Goal: Submit feedback/report problem: Submit feedback/report problem

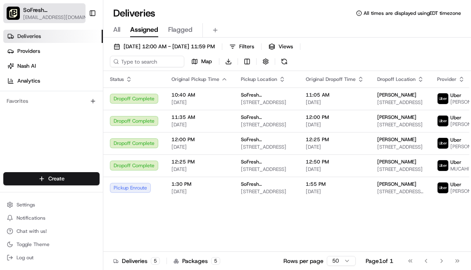
click at [73, 10] on div "SoFresh (PA Pittsburgh - Shadyside)" at bounding box center [57, 10] width 68 height 8
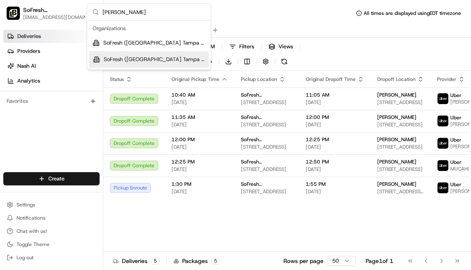
type input "wes"
click at [135, 59] on span "SoFresh ([GEOGRAPHIC_DATA] Tampa - Westchase)" at bounding box center [155, 59] width 102 height 7
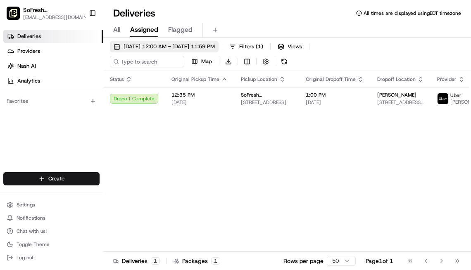
click at [158, 42] on button "08/20/2025 12:00 AM - 08/20/2025 11:59 PM" at bounding box center [164, 47] width 109 height 12
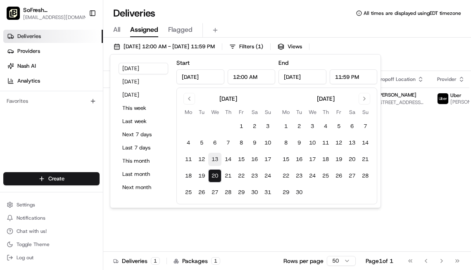
click at [214, 156] on button "13" at bounding box center [214, 159] width 13 height 13
type input "Aug 13, 2025"
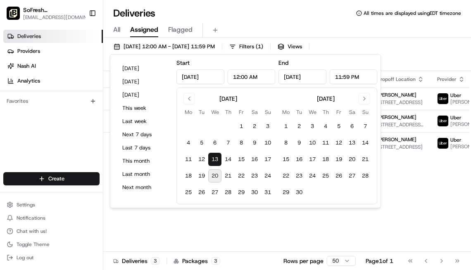
click at [324, 21] on div "All Assigned Flagged" at bounding box center [286, 29] width 367 height 18
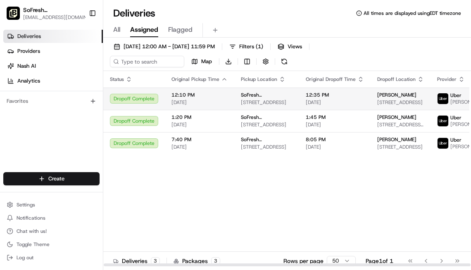
click at [385, 94] on span "[PERSON_NAME]" at bounding box center [396, 95] width 39 height 7
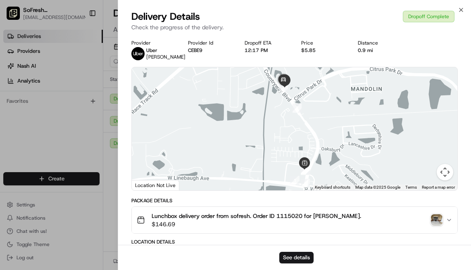
click at [434, 216] on img "button" at bounding box center [437, 220] width 12 height 12
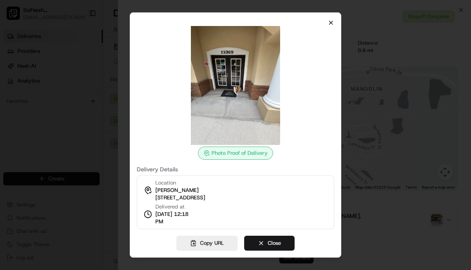
click at [331, 24] on icon "button" at bounding box center [330, 22] width 7 height 7
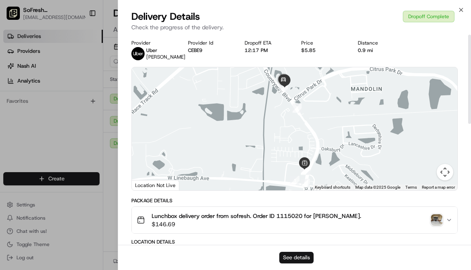
click at [289, 255] on button "See details" at bounding box center [296, 258] width 34 height 12
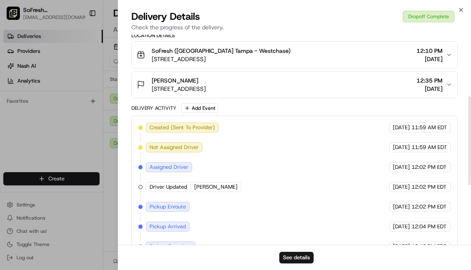
scroll to position [144, 0]
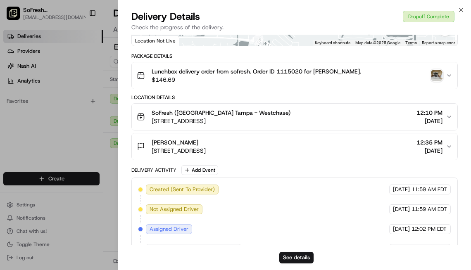
drag, startPoint x: 149, startPoint y: 151, endPoint x: 284, endPoint y: 153, distance: 134.6
click at [206, 153] on div "Kierstin Bozanich 11329 Countryway Blvd, Westchase, FL 33626, USA" at bounding box center [171, 146] width 69 height 17
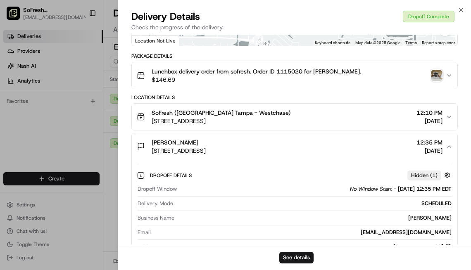
drag, startPoint x: 174, startPoint y: 148, endPoint x: 408, endPoint y: 226, distance: 246.6
click at [408, 226] on div "Kierstin Bozanich 11329 Countryway Blvd, Westchase, FL 33626, USA 12:35 PM 08/1…" at bounding box center [294, 222] width 326 height 178
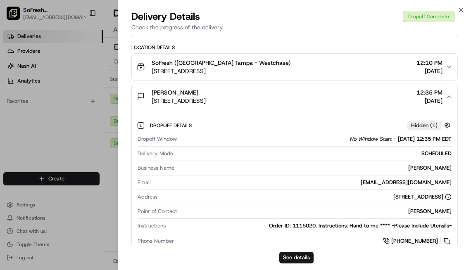
scroll to position [204, 0]
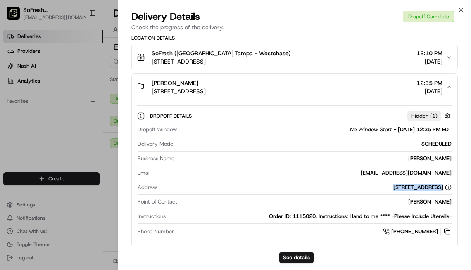
drag, startPoint x: 309, startPoint y: 185, endPoint x: 461, endPoint y: 187, distance: 151.5
click at [461, 187] on div "Provider Uber TROY P. Provider Id CEBE9 Dropoff ETA 12:17 PM Price $5.85 Distan…" at bounding box center [294, 153] width 352 height 645
copy div "[STREET_ADDRESS]"
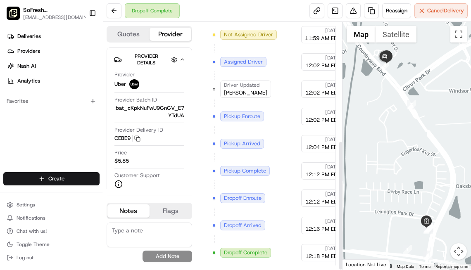
scroll to position [225, 0]
click at [180, 210] on button "Flags" at bounding box center [170, 210] width 42 height 13
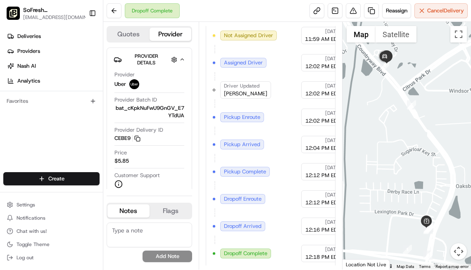
click at [125, 215] on button "Notes" at bounding box center [128, 210] width 42 height 13
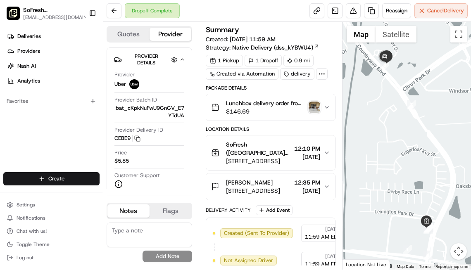
scroll to position [0, 0]
click at [312, 106] on img "button" at bounding box center [314, 108] width 12 height 12
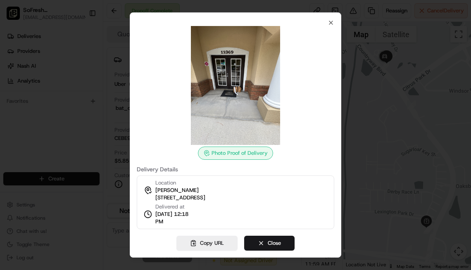
drag, startPoint x: 153, startPoint y: 197, endPoint x: 281, endPoint y: 199, distance: 128.4
click at [205, 199] on div "Location [GEOGRAPHIC_DATA][PERSON_NAME] [STREET_ADDRESS]" at bounding box center [175, 190] width 62 height 22
click at [333, 21] on icon "button" at bounding box center [330, 22] width 7 height 7
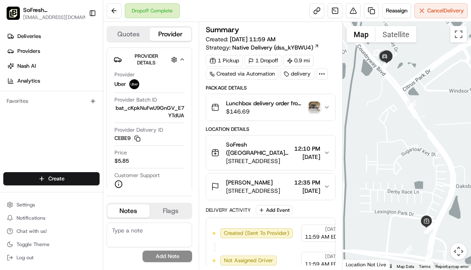
click at [315, 108] on img "button" at bounding box center [314, 108] width 12 height 12
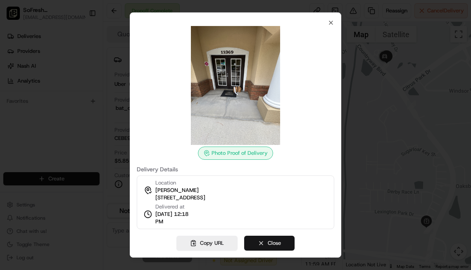
click at [269, 241] on button "Close" at bounding box center [269, 243] width 50 height 15
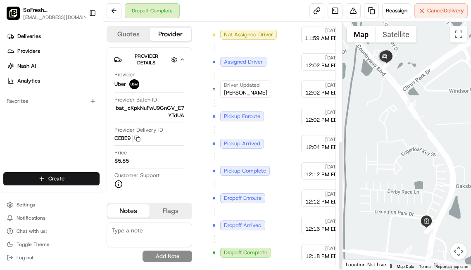
scroll to position [225, 0]
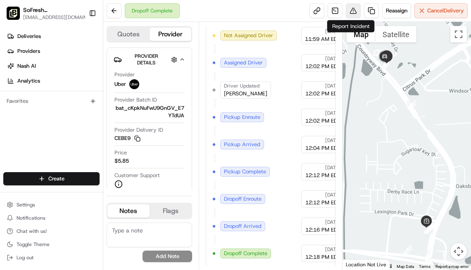
click at [352, 7] on button at bounding box center [352, 10] width 15 height 15
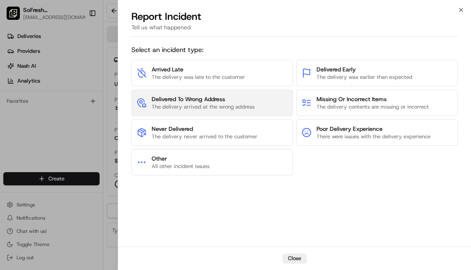
click at [193, 100] on span "Delivered To Wrong Address" at bounding box center [202, 99] width 103 height 8
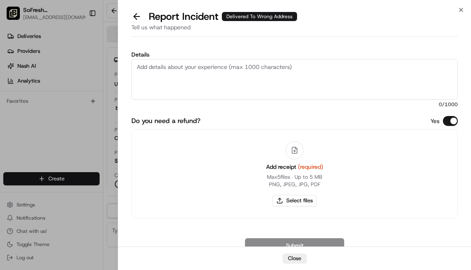
click at [242, 90] on textarea "Details" at bounding box center [294, 79] width 326 height 40
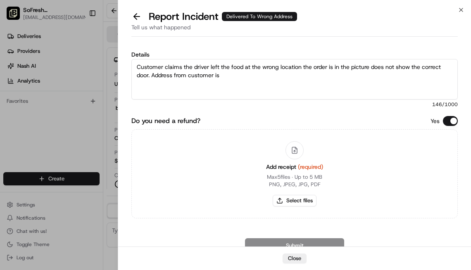
type textarea "Customer claims the driver left the food at the wrong location the order is in …"
click at [169, 73] on textarea "Customer claims the driver left the food at the wrong location the order is in …" at bounding box center [294, 79] width 326 height 40
click at [459, 9] on icon "button" at bounding box center [460, 10] width 7 height 7
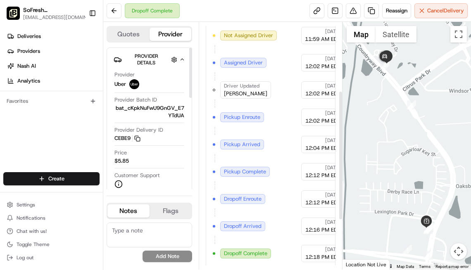
scroll to position [131, 0]
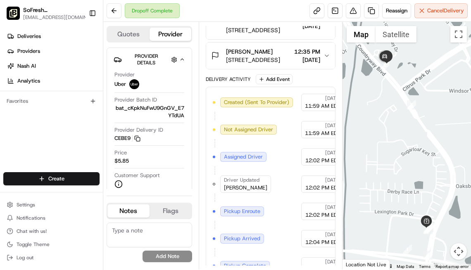
click at [133, 233] on textarea at bounding box center [148, 234] width 85 height 25
paste textarea "Customer claims the driver left the food at the wrong location the order is in …"
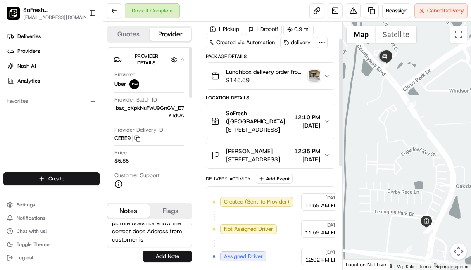
scroll to position [31, 0]
click at [327, 153] on icon "button" at bounding box center [326, 155] width 7 height 7
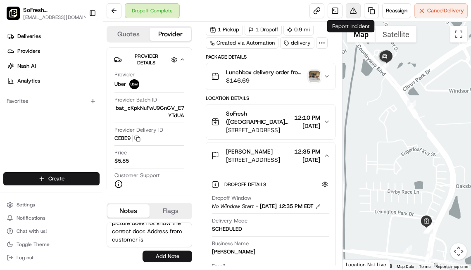
click at [348, 10] on button at bounding box center [352, 10] width 15 height 15
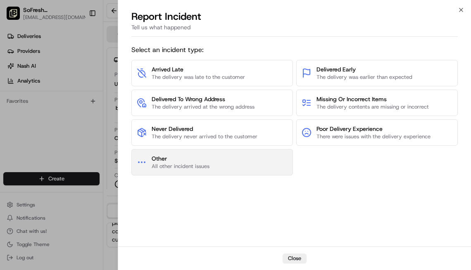
click at [175, 167] on span "All other incident issues" at bounding box center [180, 166] width 58 height 7
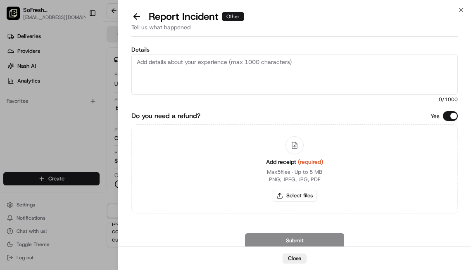
click at [222, 85] on textarea "Details" at bounding box center [294, 74] width 326 height 40
click at [463, 9] on icon "button" at bounding box center [460, 10] width 7 height 7
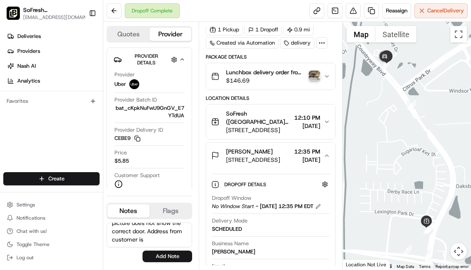
click at [150, 240] on textarea "Customer claims the driver left the food at the wrong location the order is in …" at bounding box center [148, 234] width 85 height 25
paste textarea "[STREET_ADDRESS]"
type textarea "Customer claims the driver left the food at the wrong location the order is in …"
drag, startPoint x: 183, startPoint y: 230, endPoint x: 114, endPoint y: 204, distance: 73.7
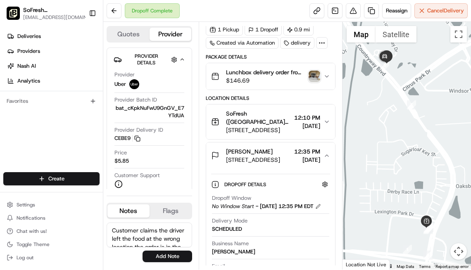
click at [114, 204] on div "Notes Flags Customer claims the driver left the food at the wrong location the …" at bounding box center [148, 234] width 85 height 63
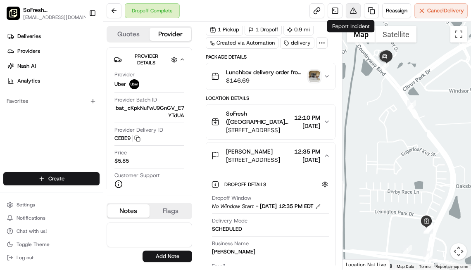
click at [345, 7] on button at bounding box center [352, 10] width 15 height 15
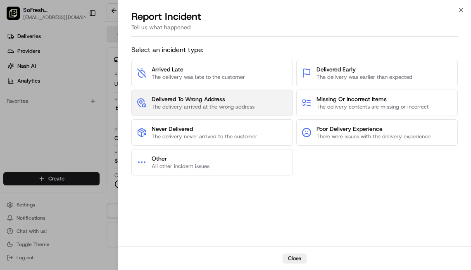
click at [204, 95] on span "Delivered To Wrong Address" at bounding box center [202, 99] width 103 height 8
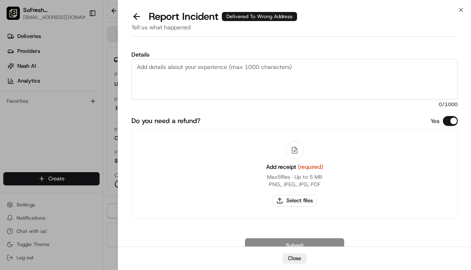
click at [218, 67] on textarea "Details" at bounding box center [294, 79] width 326 height 40
paste textarea "Customer claims the driver left the food at the wrong location the order is in …"
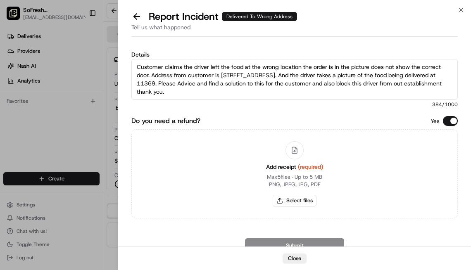
type textarea "Customer claims the driver left the food at the wrong location the order is in …"
drag, startPoint x: 251, startPoint y: 92, endPoint x: 128, endPoint y: 15, distance: 145.8
click at [128, 15] on div "Report Incident Delivered To Wrong Address Tell us what happened Details Custom…" at bounding box center [294, 140] width 352 height 260
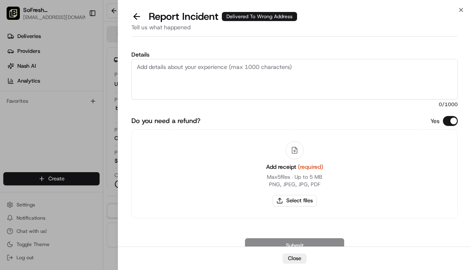
paste textarea "Customer claims the driver left the food at the wrong location. The order in th…"
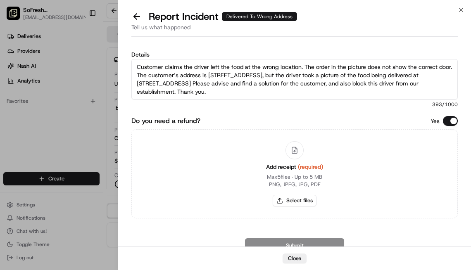
drag, startPoint x: 328, startPoint y: 84, endPoint x: 365, endPoint y: 84, distance: 37.1
click at [365, 84] on textarea "Customer claims the driver left the food at the wrong location. The order in th…" at bounding box center [294, 79] width 326 height 40
click at [293, 94] on textarea "Customer claims the driver left the food at the wrong location. The order in th…" at bounding box center [294, 79] width 326 height 40
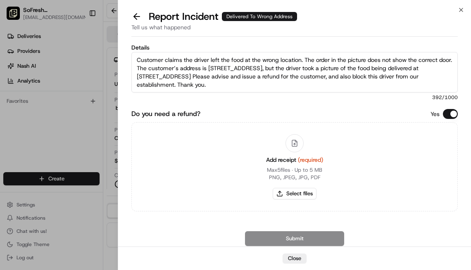
scroll to position [4, 0]
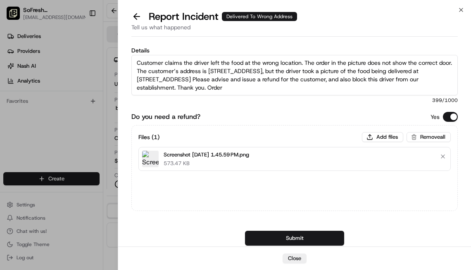
paste textarea "#1115020"
click at [293, 89] on textarea "Customer claims the driver left the food at the wrong location. The order in th…" at bounding box center [294, 75] width 326 height 40
click at [334, 86] on textarea "Customer claims the driver left the food at the wrong location. The order in th…" at bounding box center [294, 75] width 326 height 40
type textarea "Customer claims the driver left the food at the wrong location. The order in th…"
click at [289, 234] on button "Submit" at bounding box center [294, 238] width 99 height 15
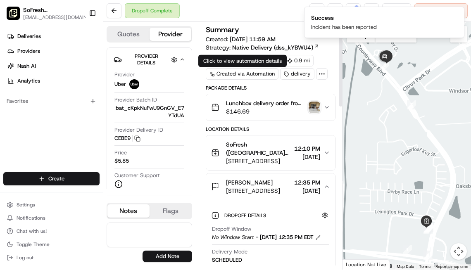
scroll to position [0, 0]
